Goal: Find specific page/section: Find specific page/section

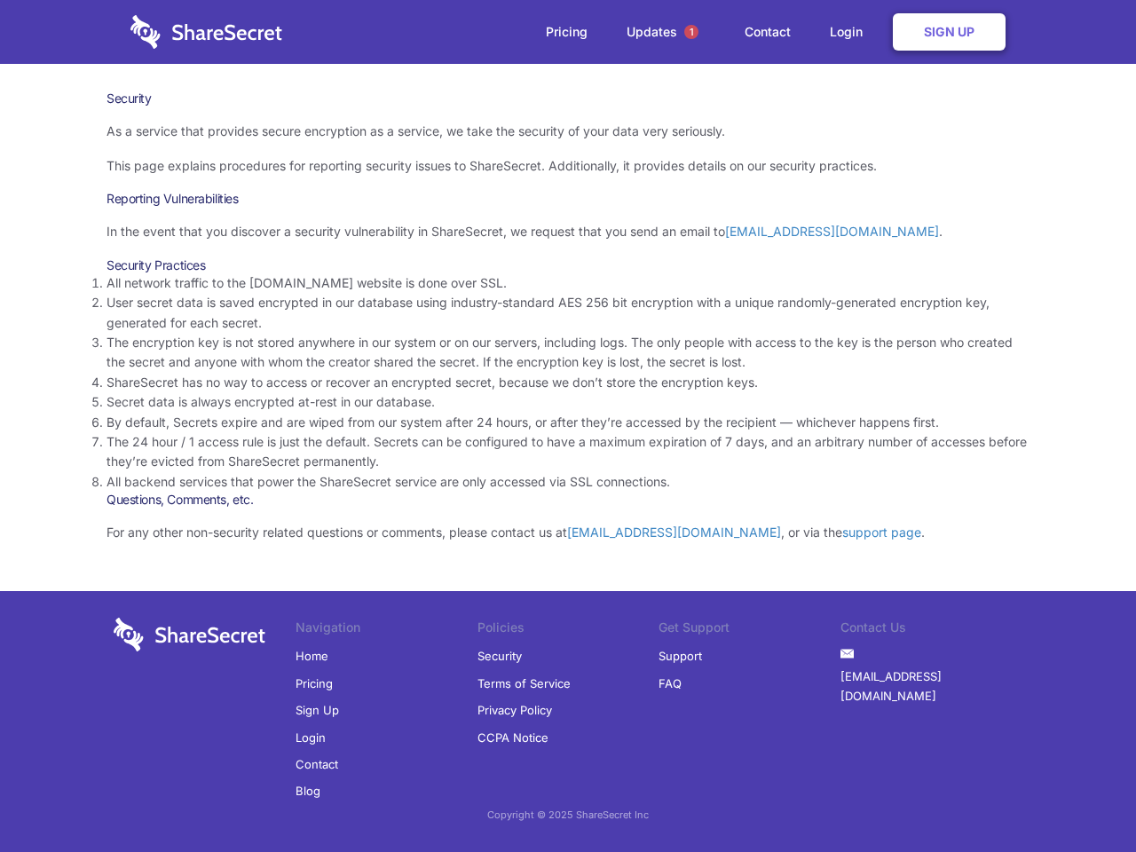
click at [568, 426] on li "By default, Secrets expire and are wiped from our system after 24 hours, or aft…" at bounding box center [568, 423] width 923 height 20
click at [692, 32] on span "1" at bounding box center [692, 32] width 14 height 14
